Goal: Task Accomplishment & Management: Complete application form

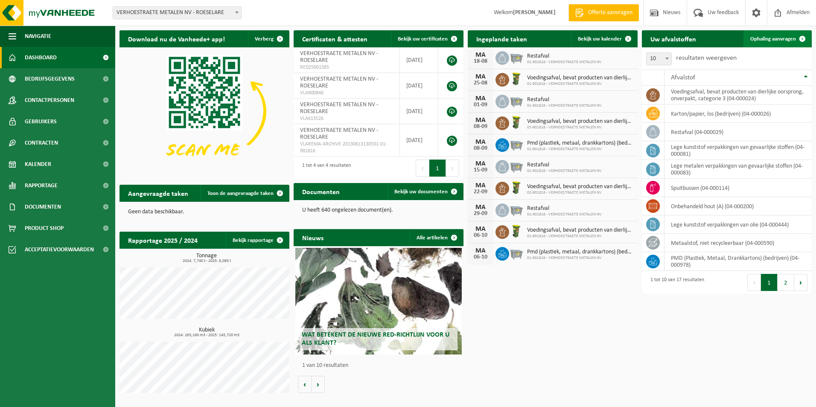
click at [760, 38] on span "Ophaling aanvragen" at bounding box center [773, 39] width 46 height 6
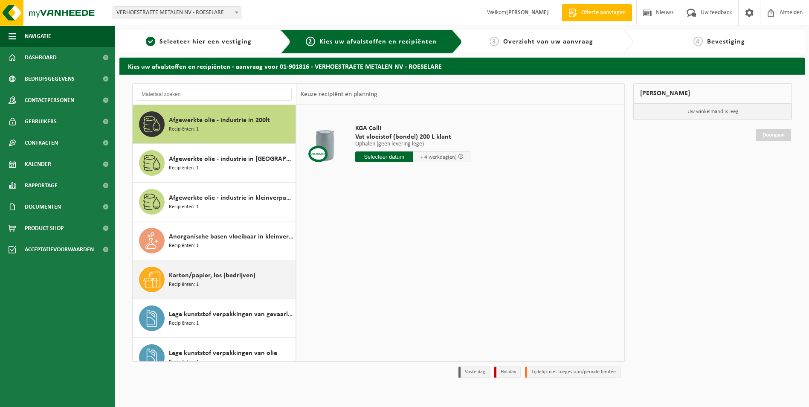
click at [190, 279] on span "Karton/papier, los (bedrijven)" at bounding box center [212, 275] width 87 height 10
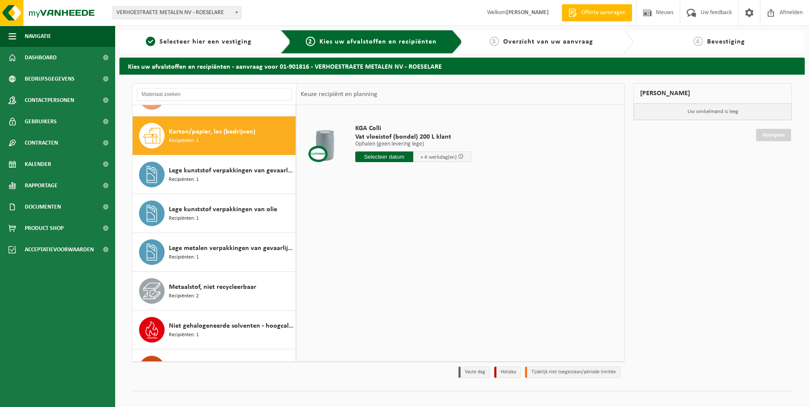
scroll to position [155, 0]
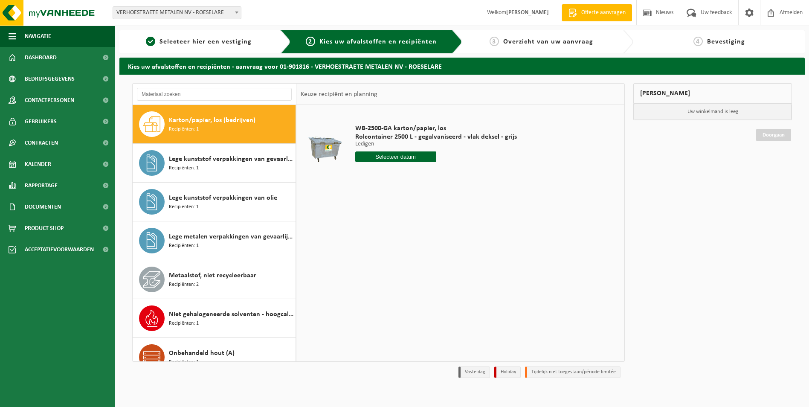
click at [388, 158] on input "text" at bounding box center [395, 156] width 81 height 11
click at [359, 246] on div "18" at bounding box center [363, 246] width 15 height 14
type input "Van 2025-08-18"
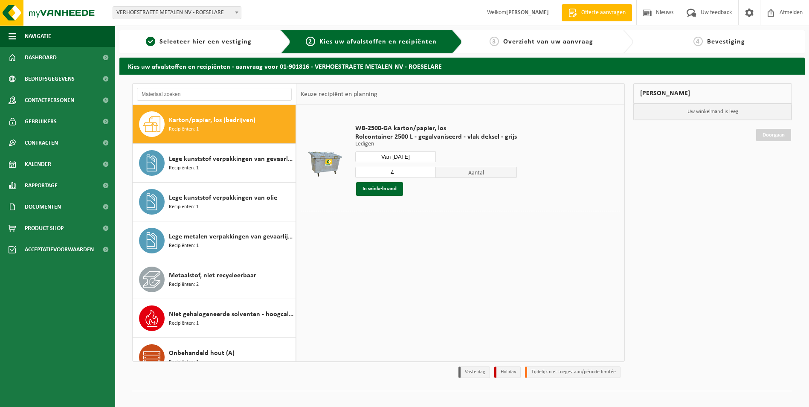
click at [428, 175] on input "4" at bounding box center [395, 172] width 81 height 11
type input "3"
click at [428, 175] on input "3" at bounding box center [395, 172] width 81 height 11
click at [379, 186] on button "In winkelmand" at bounding box center [379, 189] width 47 height 14
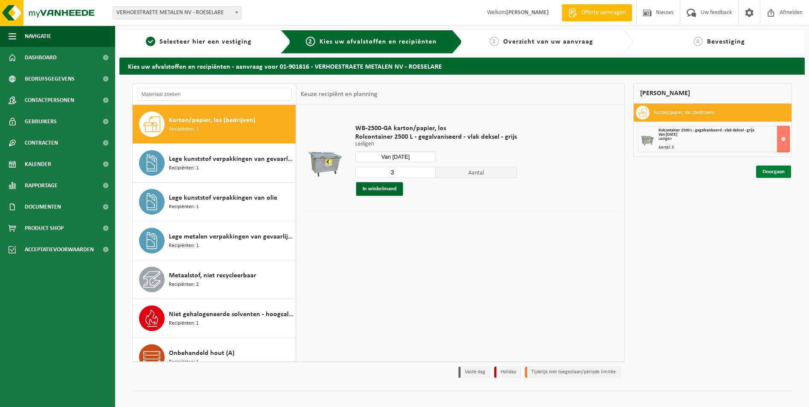
click at [772, 175] on link "Doorgaan" at bounding box center [773, 172] width 35 height 12
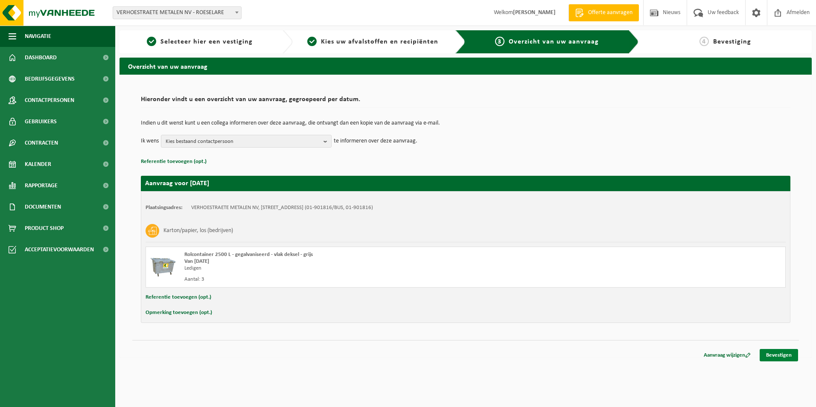
click at [774, 354] on link "Bevestigen" at bounding box center [778, 355] width 38 height 12
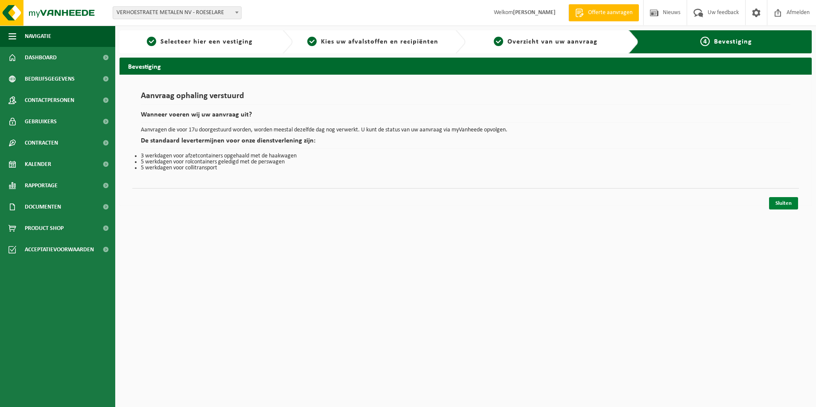
click at [784, 200] on link "Sluiten" at bounding box center [783, 203] width 29 height 12
